Goal: Task Accomplishment & Management: Use online tool/utility

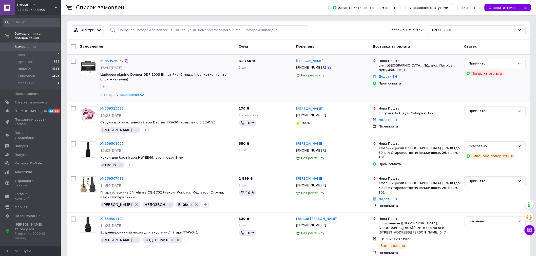
click at [75, 82] on div at bounding box center [73, 79] width 9 height 44
click at [103, 87] on icon "button" at bounding box center [103, 87] width 4 height 4
type input "P"
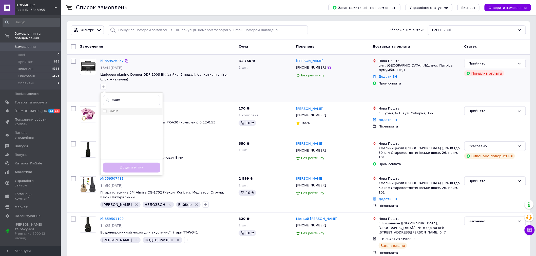
type input "Заим"
drag, startPoint x: 115, startPoint y: 110, endPoint x: 131, endPoint y: 138, distance: 31.8
click at [116, 110] on label "ЗАИМ" at bounding box center [114, 111] width 10 height 4
checkbox input "true"
click at [132, 168] on button "Додати мітку" at bounding box center [131, 168] width 57 height 10
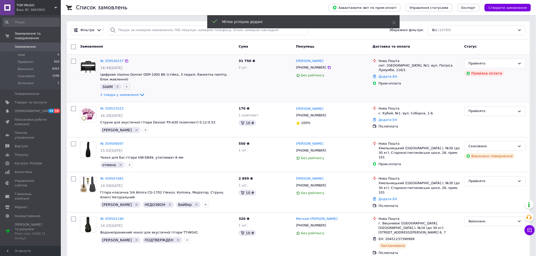
click at [125, 87] on icon "button" at bounding box center [127, 87] width 4 height 4
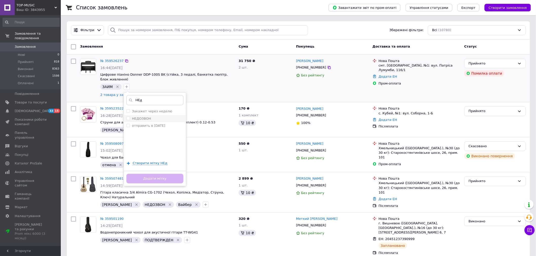
type input "НЕд"
click at [151, 118] on div "НЕДОЗВОН" at bounding box center [154, 119] width 57 height 5
checkbox input "true"
drag, startPoint x: 161, startPoint y: 178, endPoint x: 262, endPoint y: 121, distance: 116.0
click at [163, 178] on button "Додати мітку" at bounding box center [154, 179] width 57 height 10
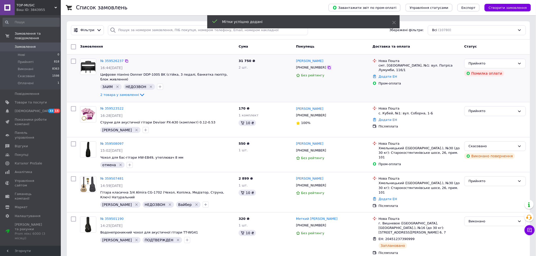
click at [327, 68] on icon at bounding box center [329, 68] width 4 height 4
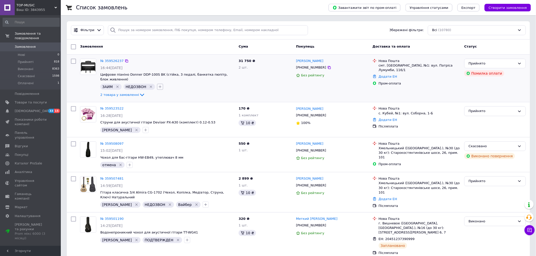
click at [158, 88] on icon "button" at bounding box center [160, 87] width 4 height 4
click at [170, 98] on input "ві" at bounding box center [188, 100] width 57 height 10
type input "О"
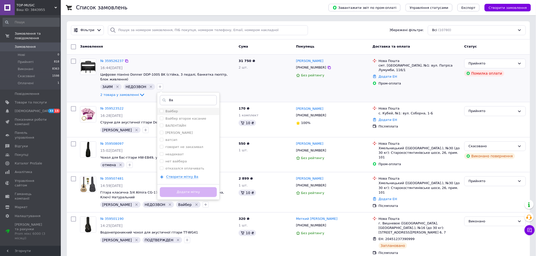
type input "Ва"
click at [179, 109] on li "Вайбер" at bounding box center [188, 111] width 62 height 7
checkbox input "true"
click at [178, 193] on button "Додати мітку" at bounding box center [188, 193] width 57 height 10
